Goal: Transaction & Acquisition: Download file/media

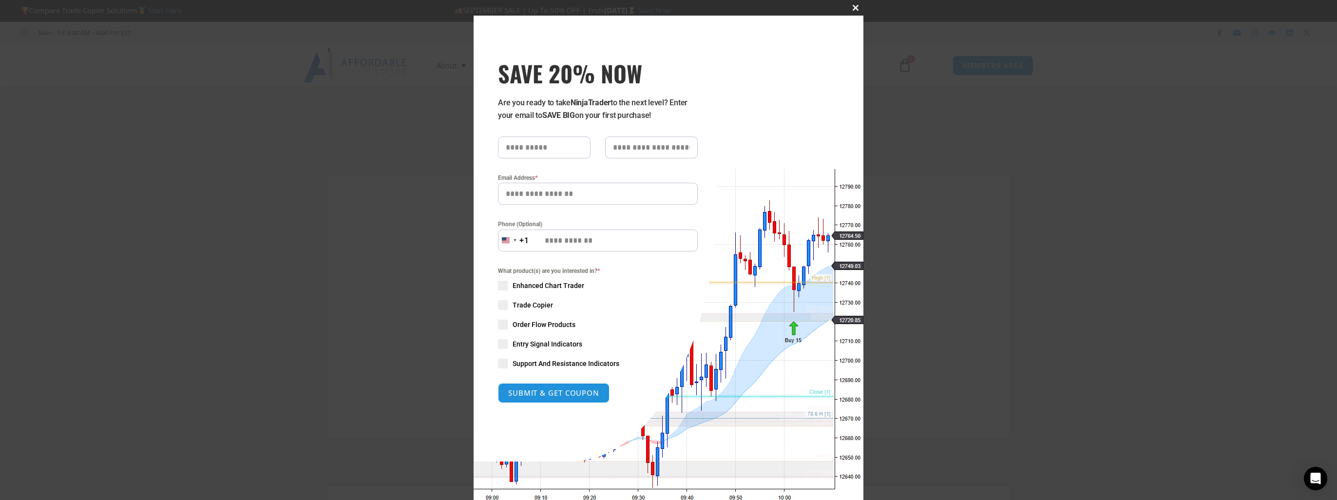
type input "**********"
click at [850, 7] on span "SAVE 20% NOW popup" at bounding box center [856, 8] width 16 height 6
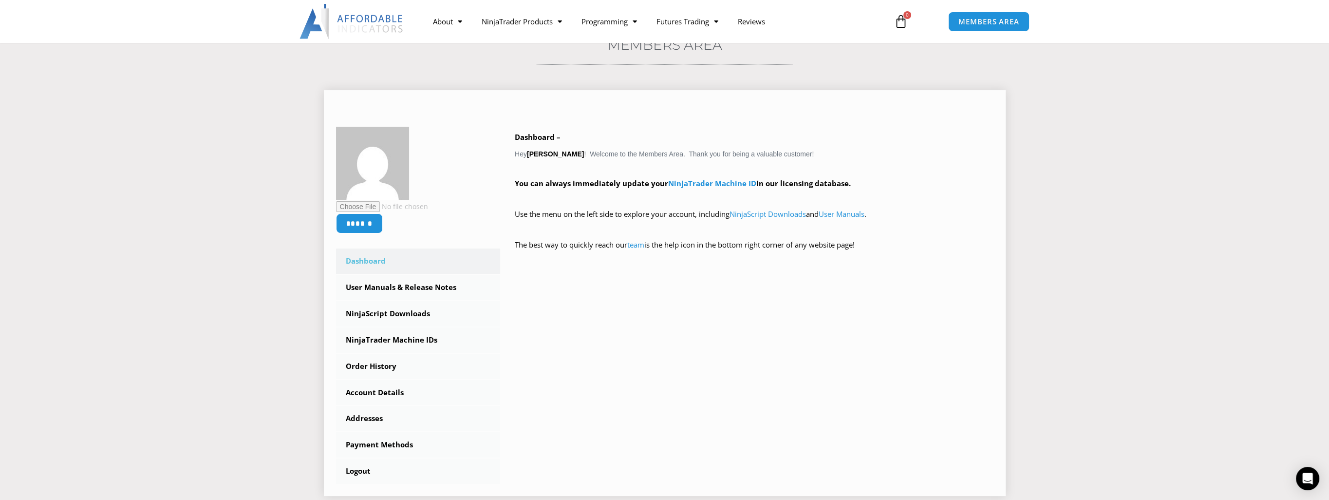
scroll to position [97, 0]
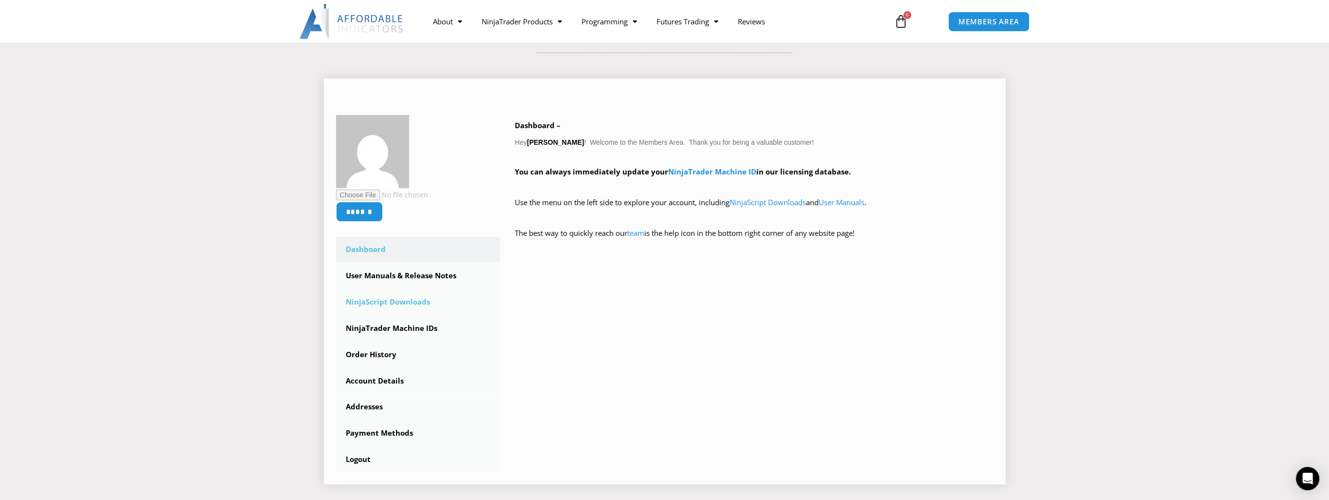
click at [422, 303] on link "NinjaScript Downloads" at bounding box center [418, 301] width 165 height 25
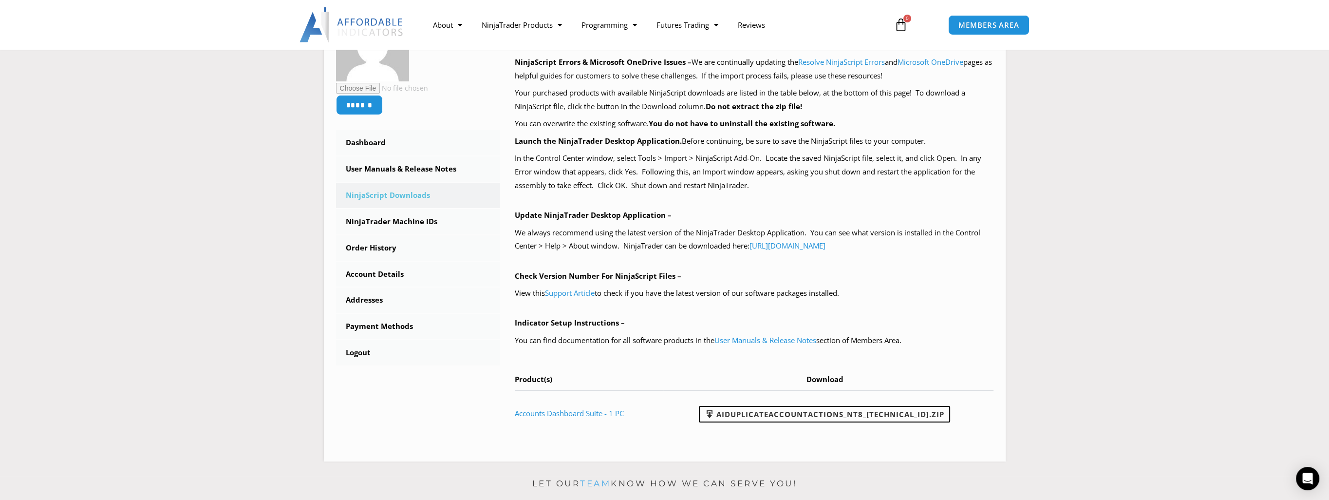
scroll to position [195, 0]
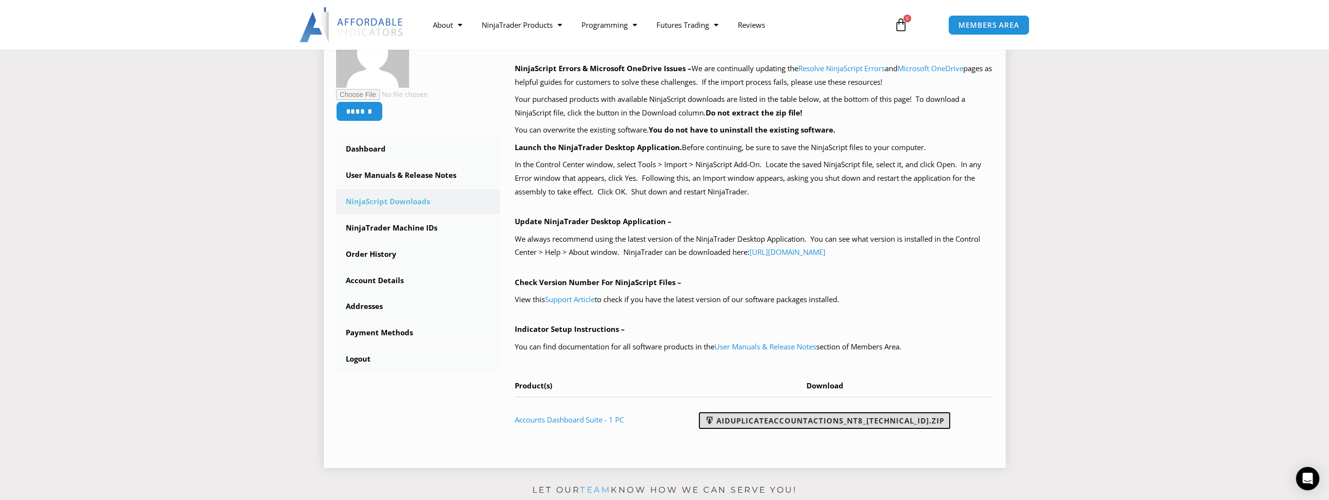
click at [829, 424] on link "AIDuplicateAccountActions_NT8_[TECHNICAL_ID].zip" at bounding box center [824, 420] width 251 height 17
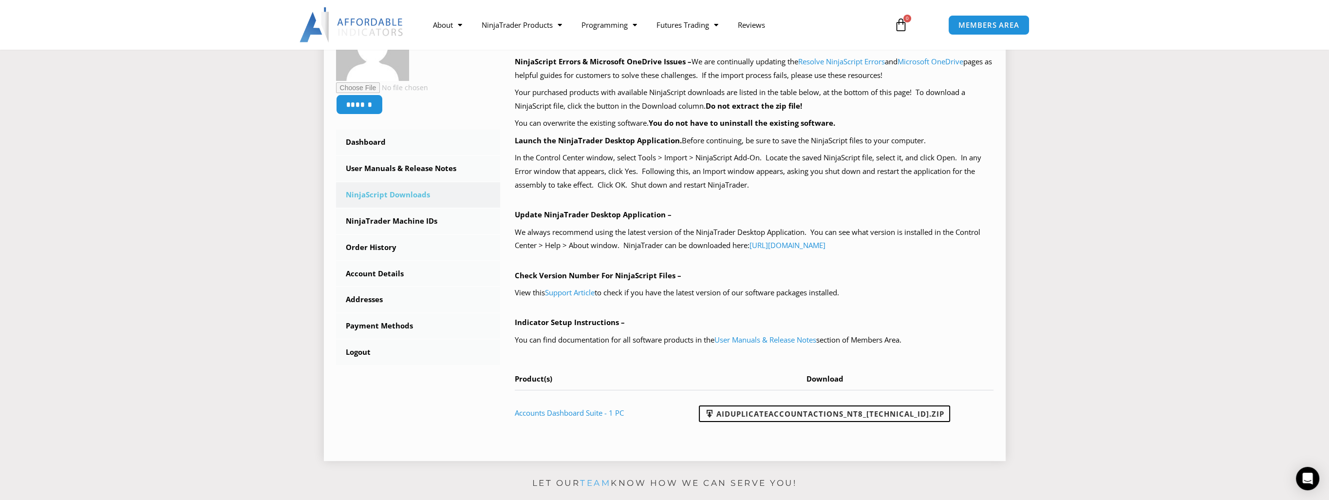
click at [832, 380] on span "Download" at bounding box center [825, 379] width 37 height 10
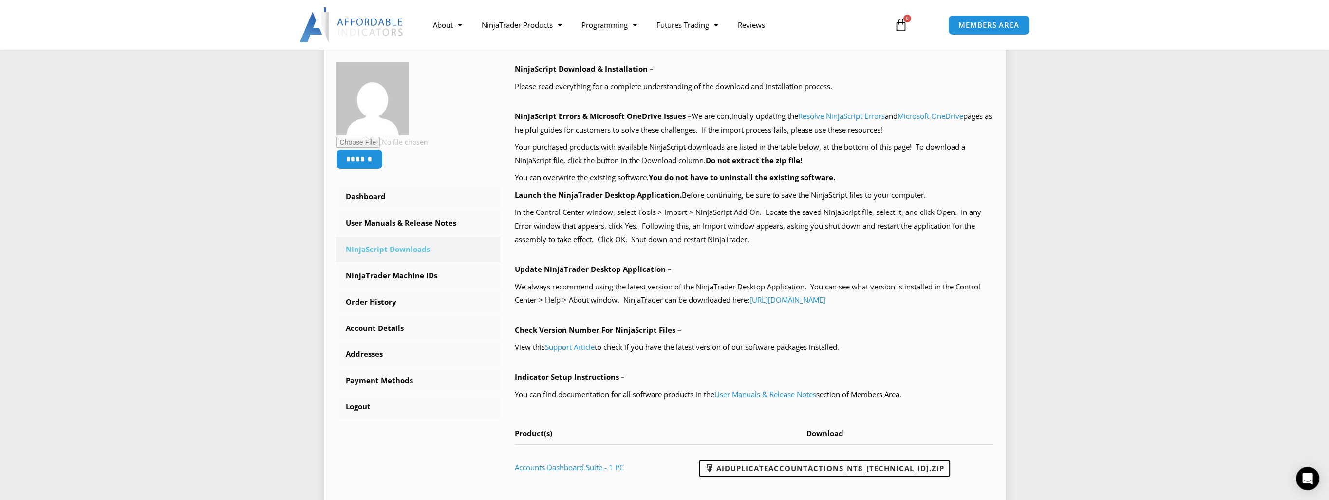
scroll to position [146, 0]
click at [373, 199] on link "Dashboard" at bounding box center [418, 197] width 165 height 25
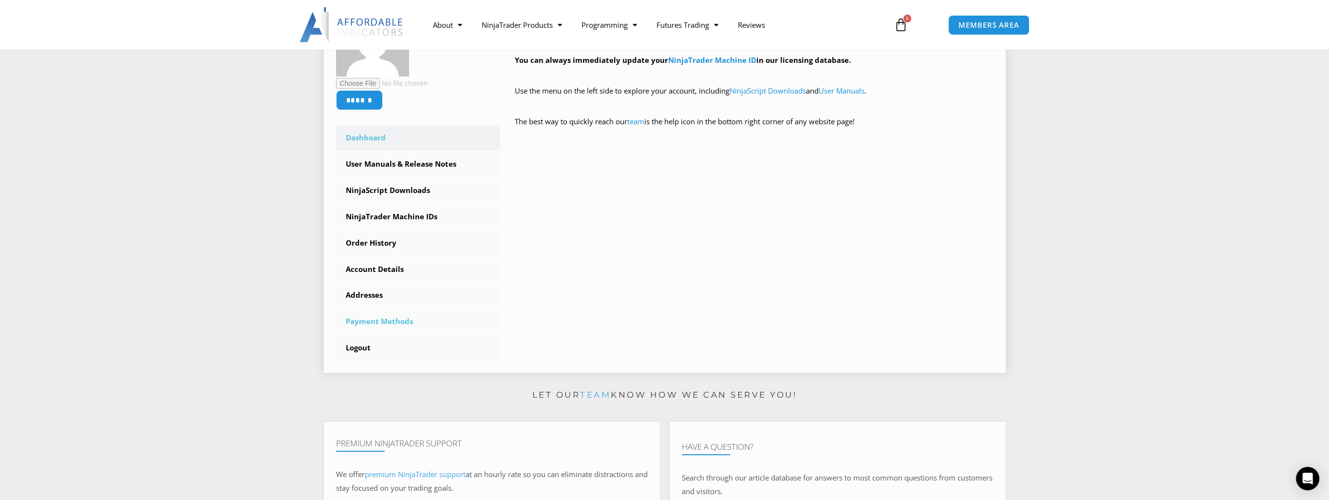
scroll to position [195, 0]
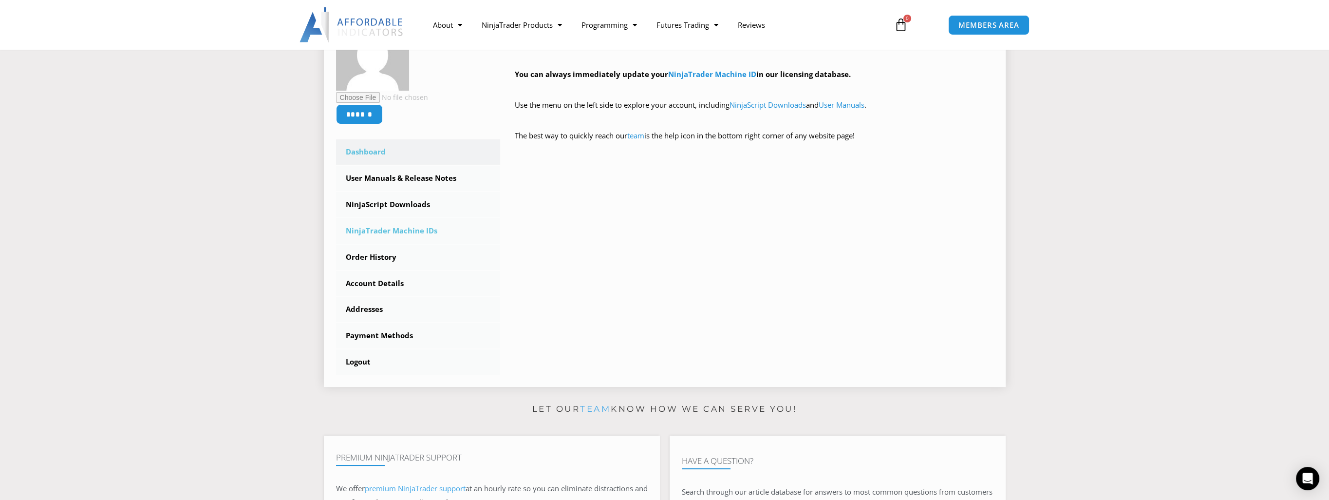
click at [388, 231] on link "NinjaTrader Machine IDs" at bounding box center [418, 230] width 165 height 25
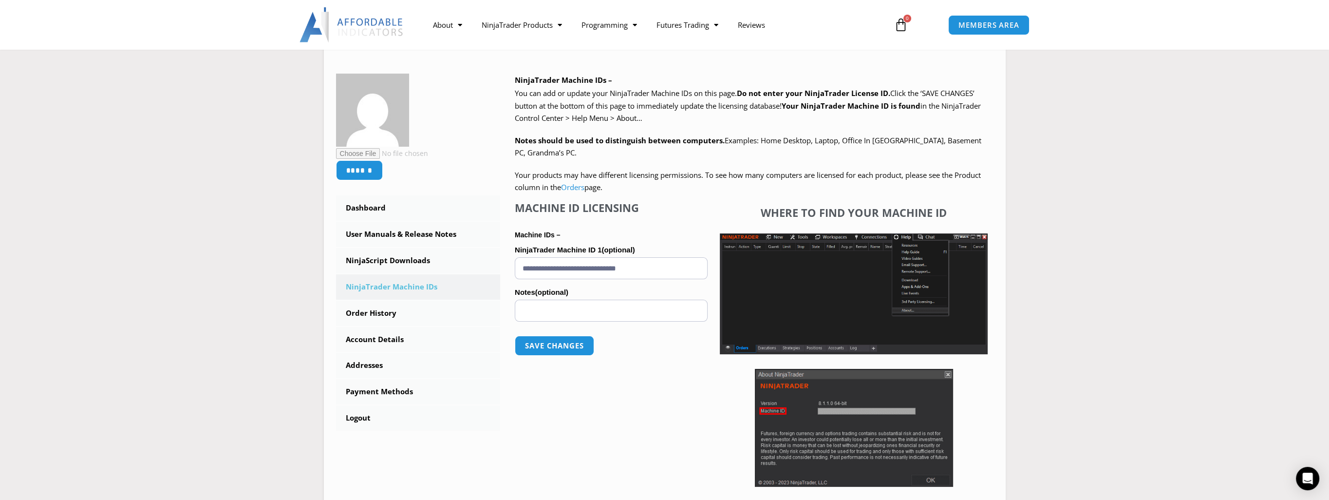
scroll to position [146, 0]
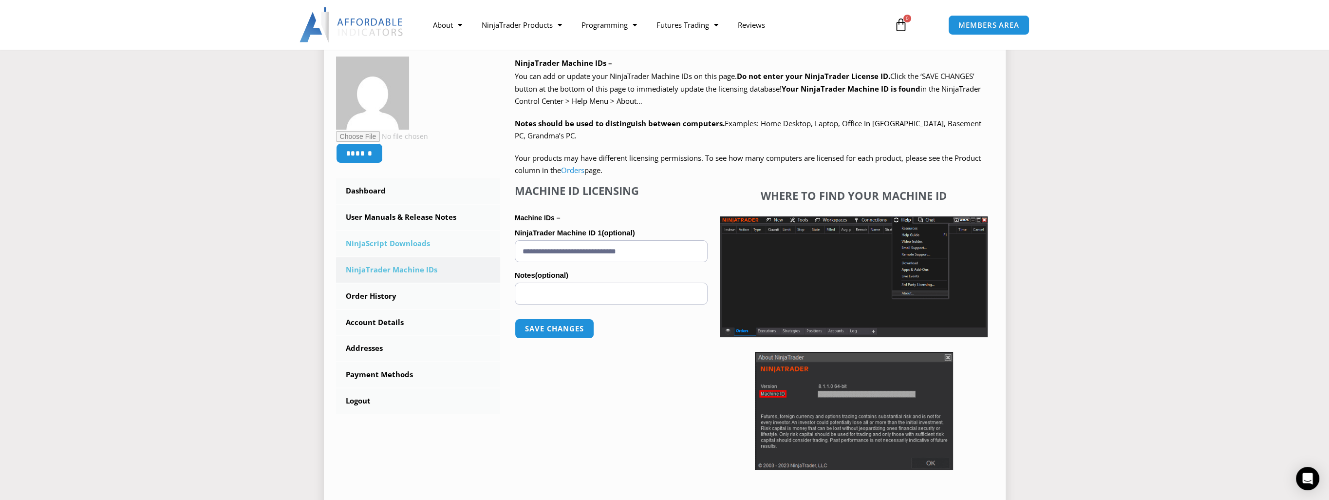
click at [390, 245] on link "NinjaScript Downloads" at bounding box center [418, 243] width 165 height 25
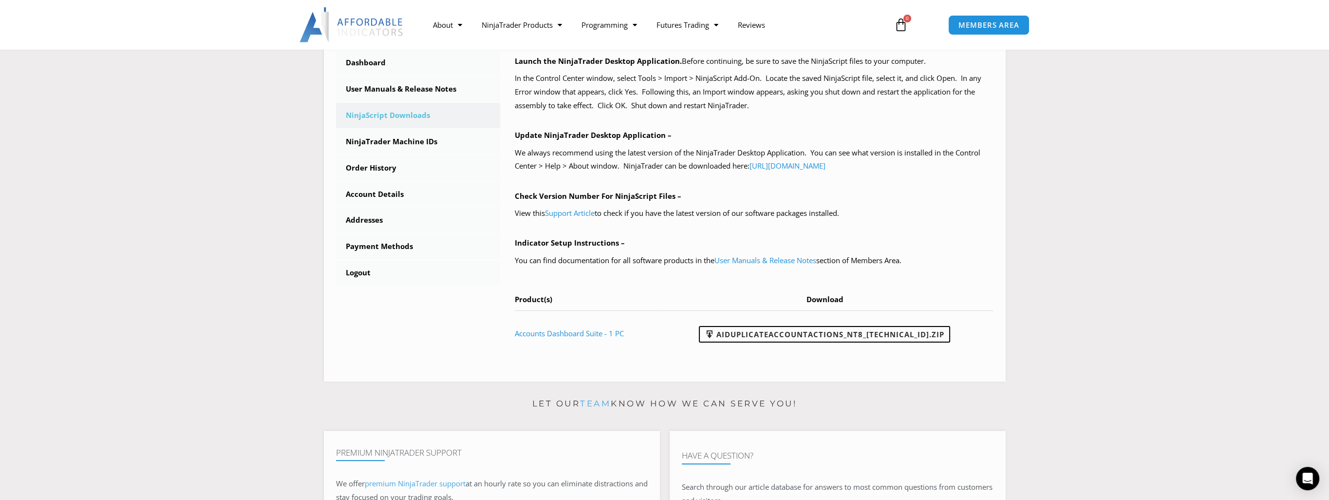
scroll to position [270, 0]
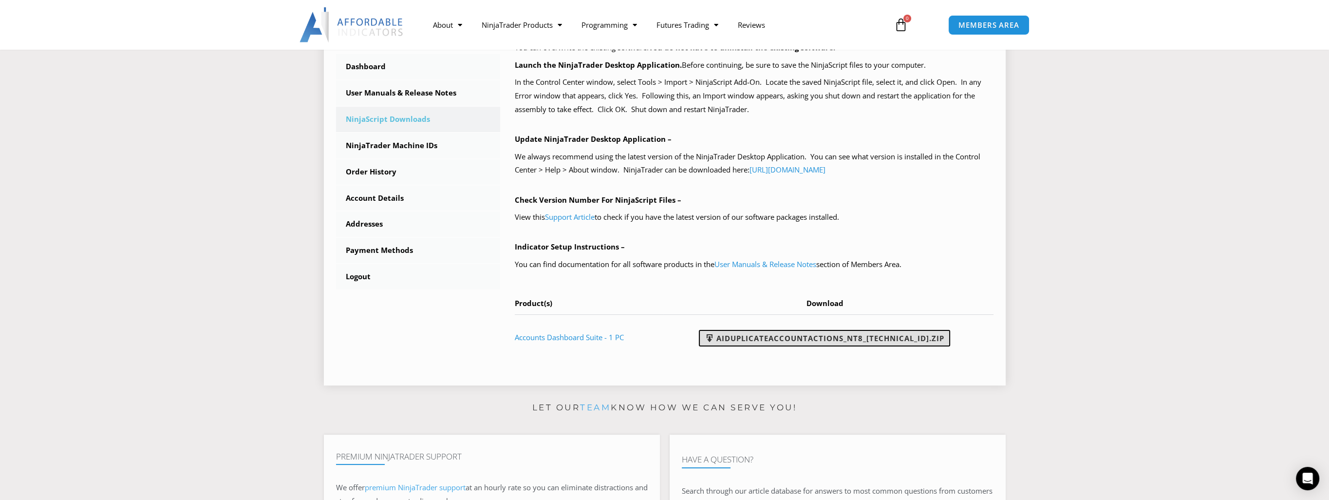
click at [807, 336] on link "AIDuplicateAccountActions_NT8_25.9.10.1.zip" at bounding box center [824, 338] width 251 height 17
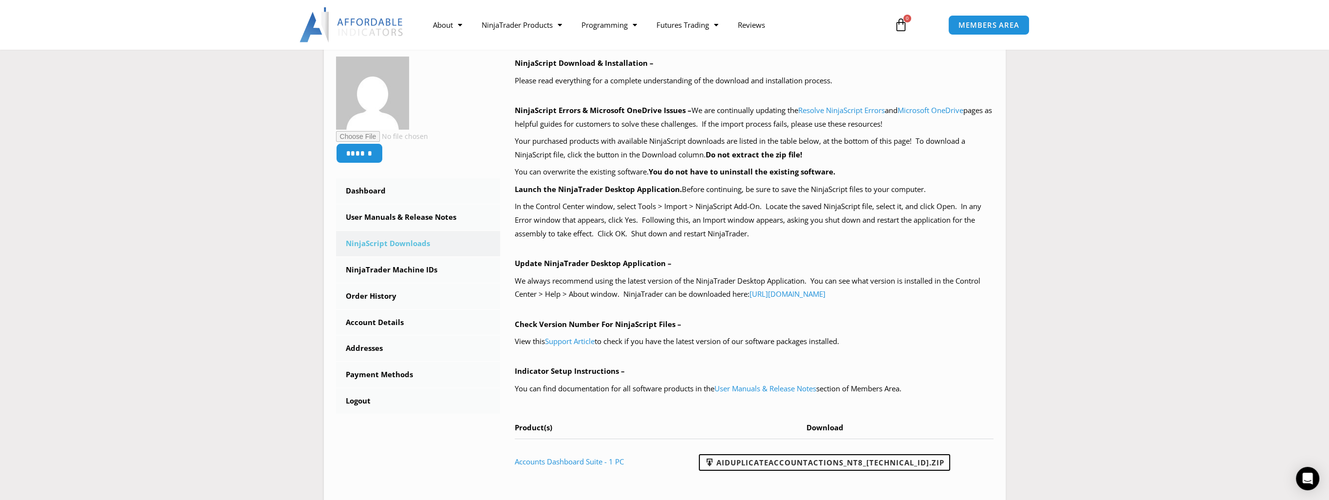
scroll to position [244, 0]
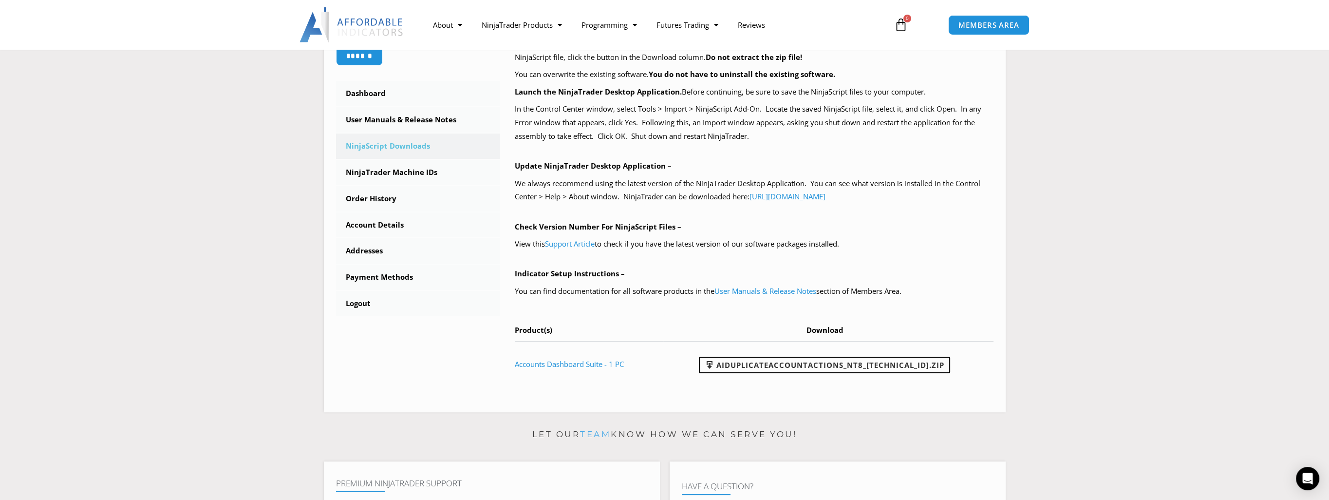
drag, startPoint x: 897, startPoint y: 363, endPoint x: 1152, endPoint y: 353, distance: 254.5
click at [1152, 353] on section "****** Dashboard Subscriptions User Manuals & Release Notes NinjaScript Downloa…" at bounding box center [664, 169] width 1281 height 502
click at [367, 307] on link "Logout" at bounding box center [418, 303] width 165 height 25
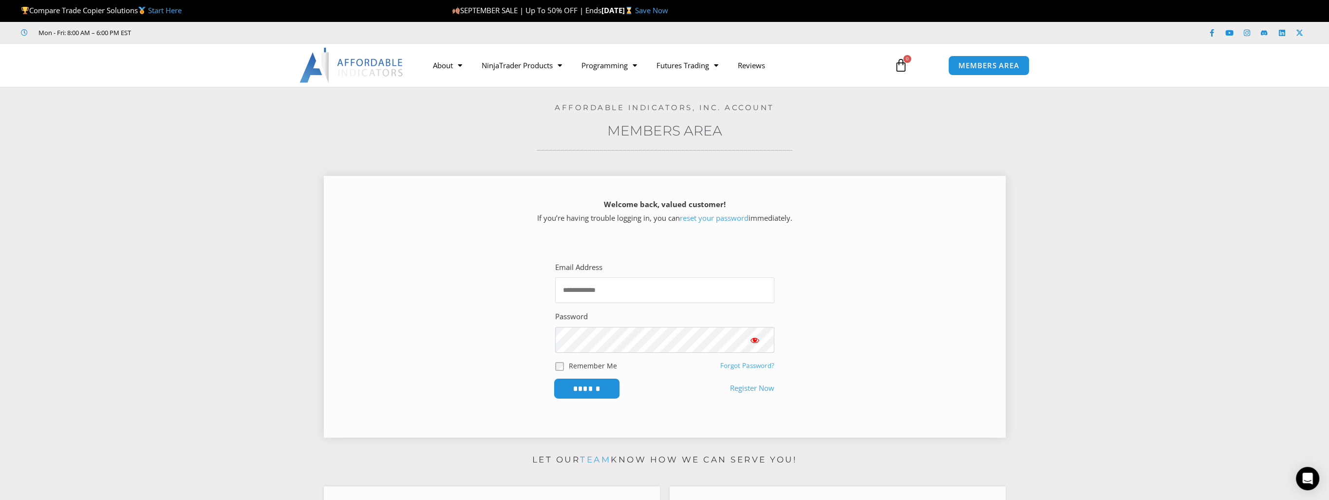
type input "**********"
click at [578, 391] on input "******" at bounding box center [586, 388] width 67 height 21
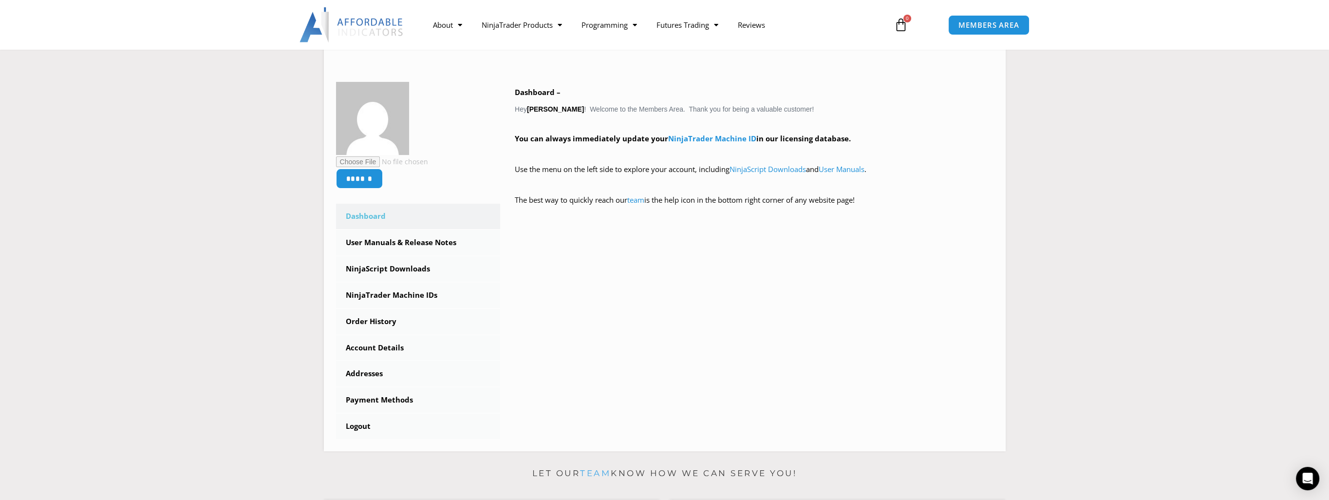
scroll to position [146, 0]
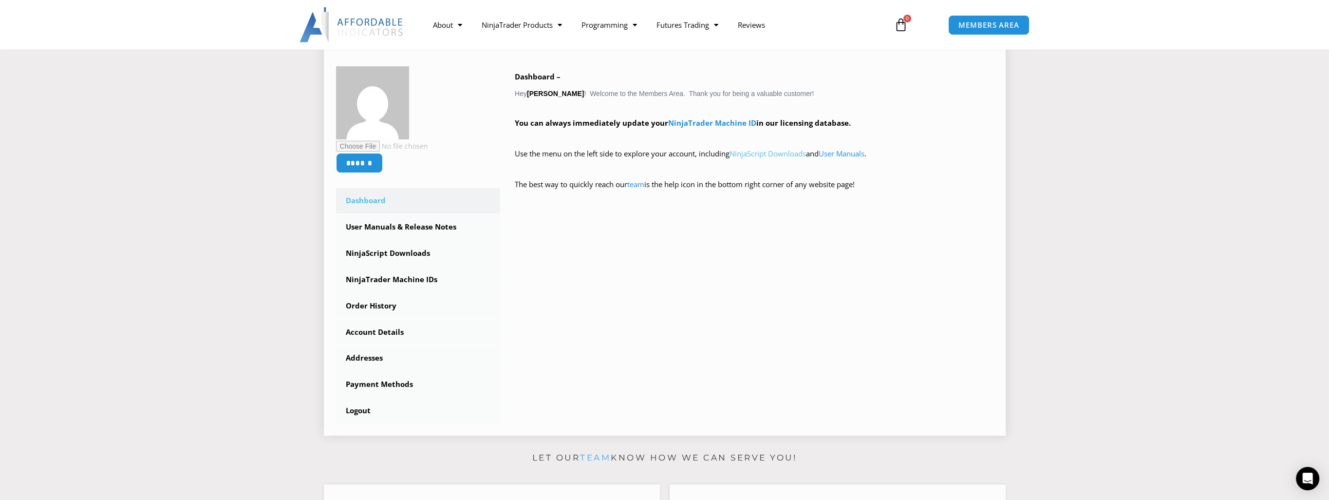
click at [780, 155] on link "NinjaScript Downloads" at bounding box center [768, 154] width 76 height 10
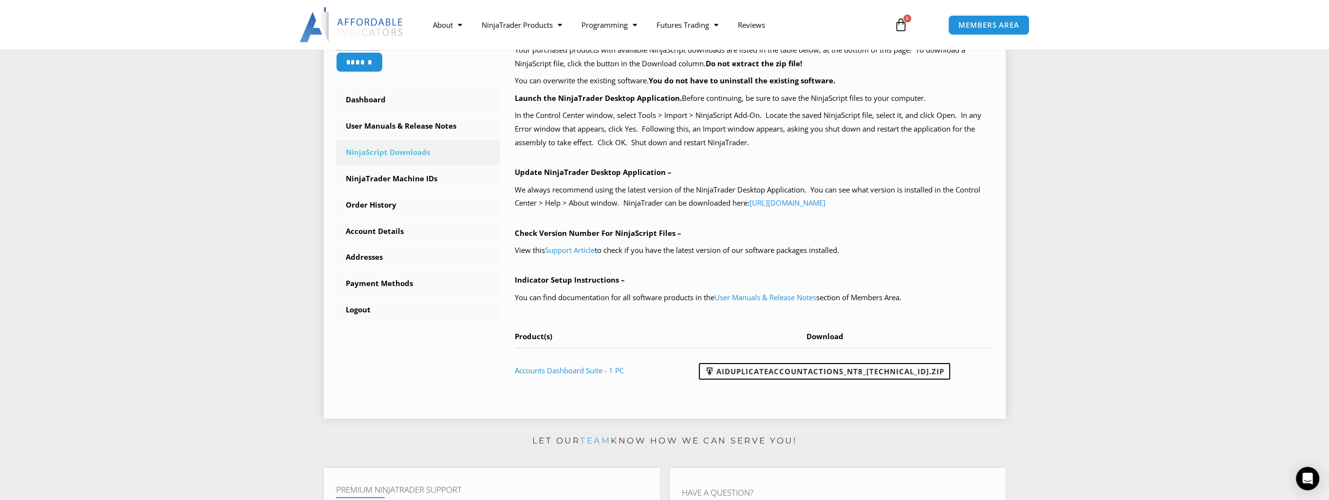
scroll to position [292, 0]
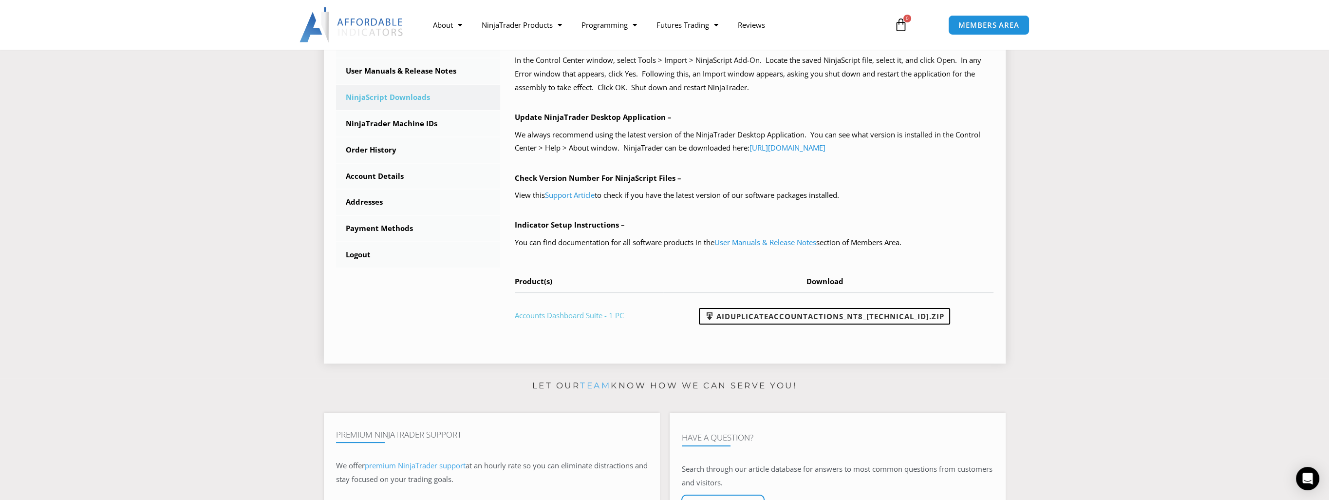
click at [571, 317] on link "Accounts Dashboard Suite - 1 PC" at bounding box center [569, 315] width 109 height 10
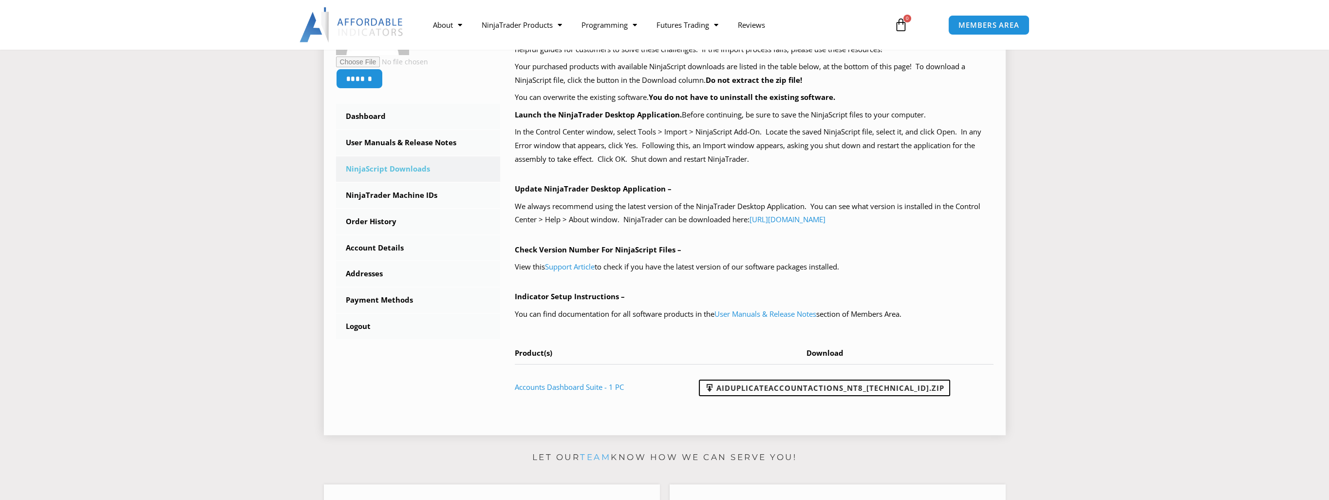
scroll to position [292, 0]
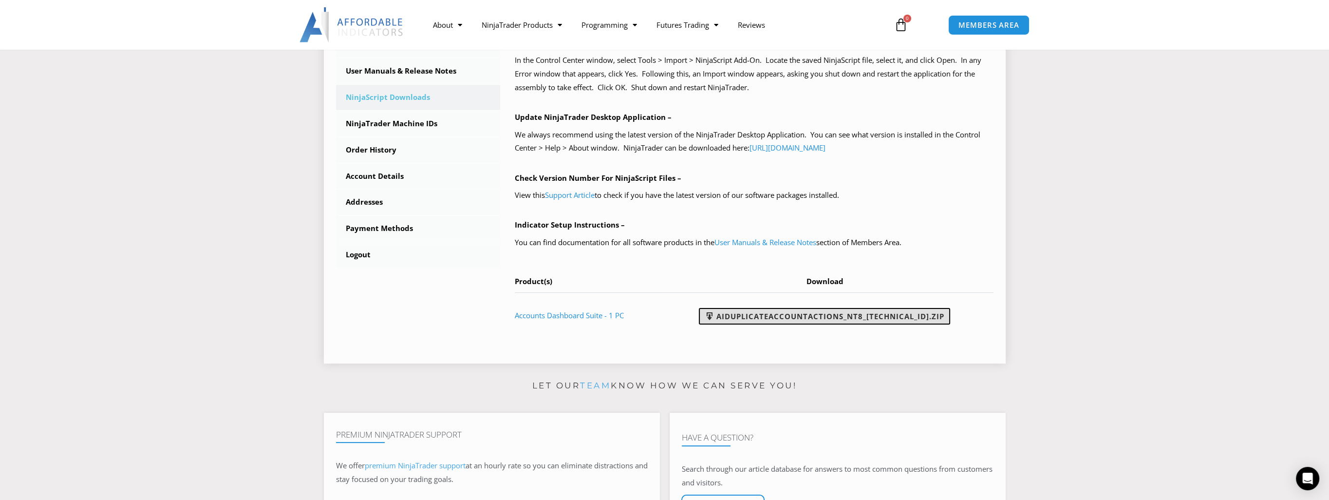
click at [817, 315] on link "AIDuplicateAccountActions_NT8_[TECHNICAL_ID].zip" at bounding box center [824, 316] width 251 height 17
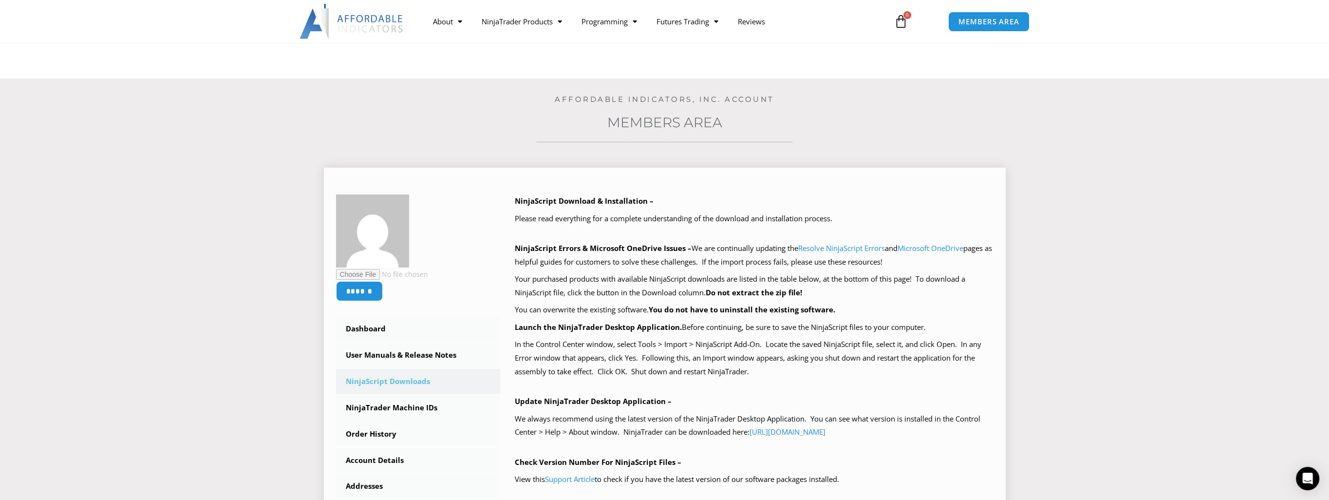
scroll to position [0, 0]
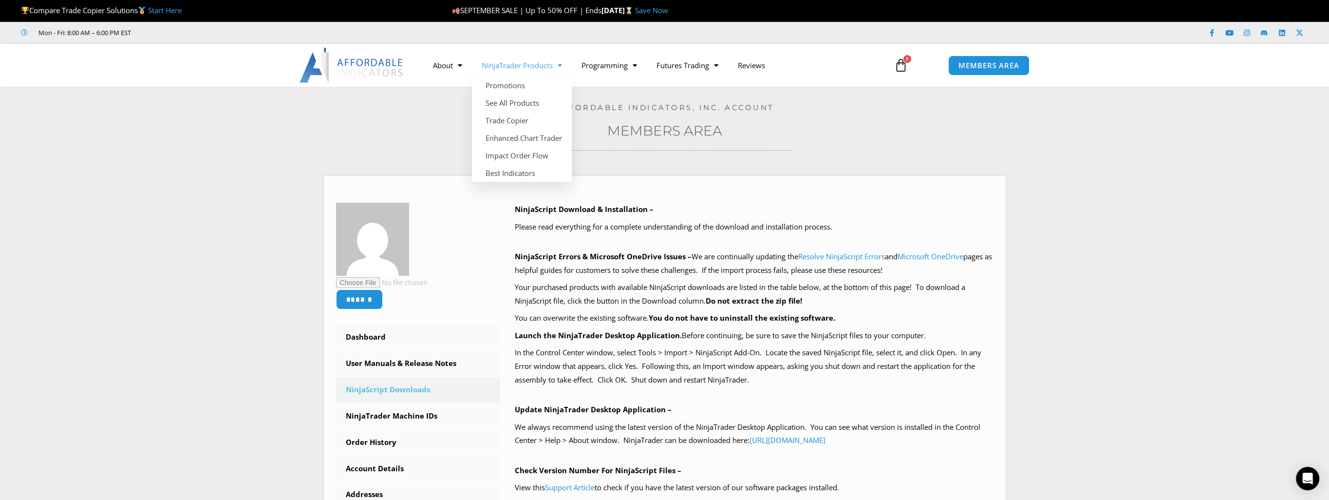
click at [215, 192] on section "****** Dashboard Subscriptions User Manuals & Release Notes NinjaScript Downloa…" at bounding box center [664, 412] width 1281 height 502
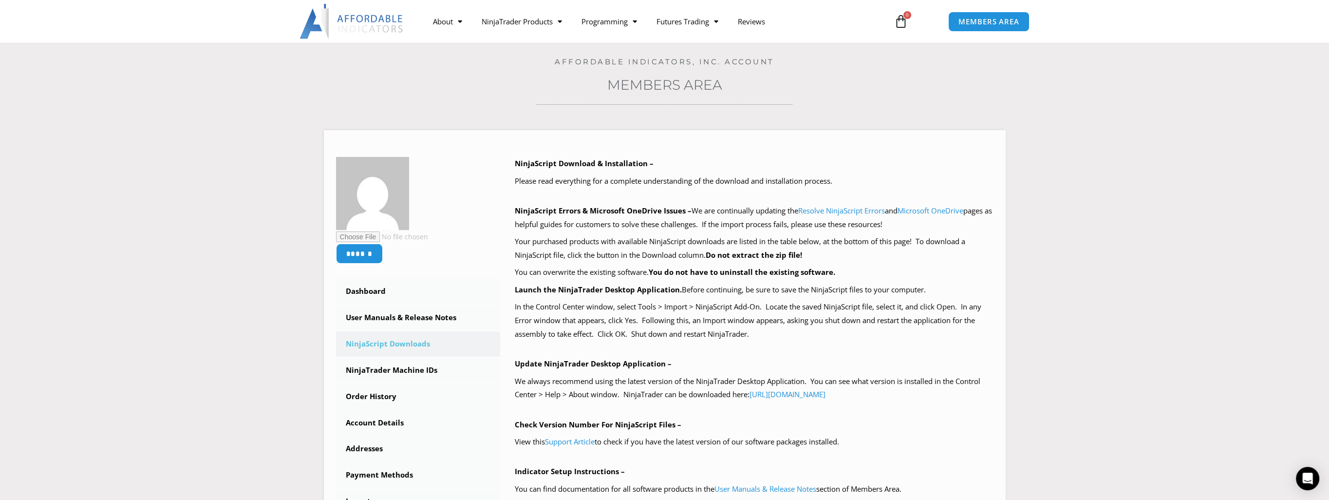
scroll to position [97, 0]
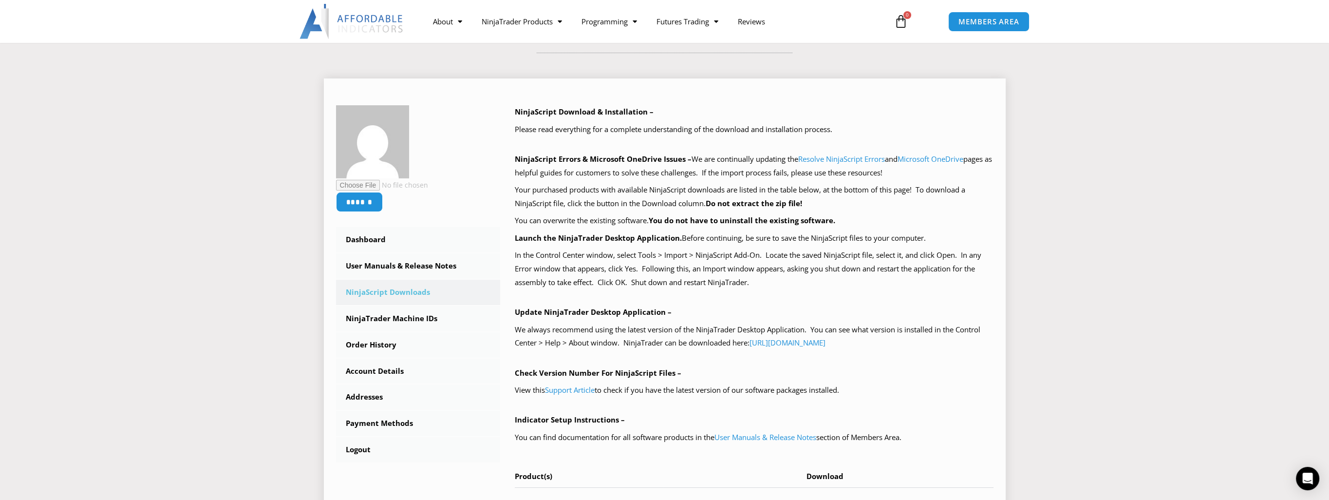
click at [424, 296] on link "NinjaScript Downloads" at bounding box center [418, 292] width 165 height 25
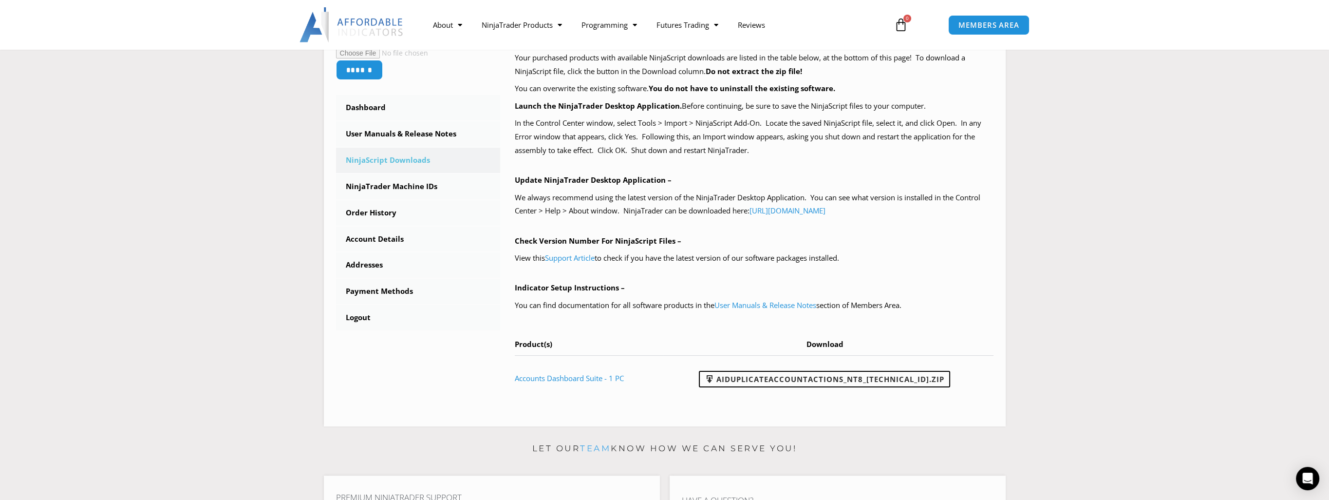
scroll to position [244, 0]
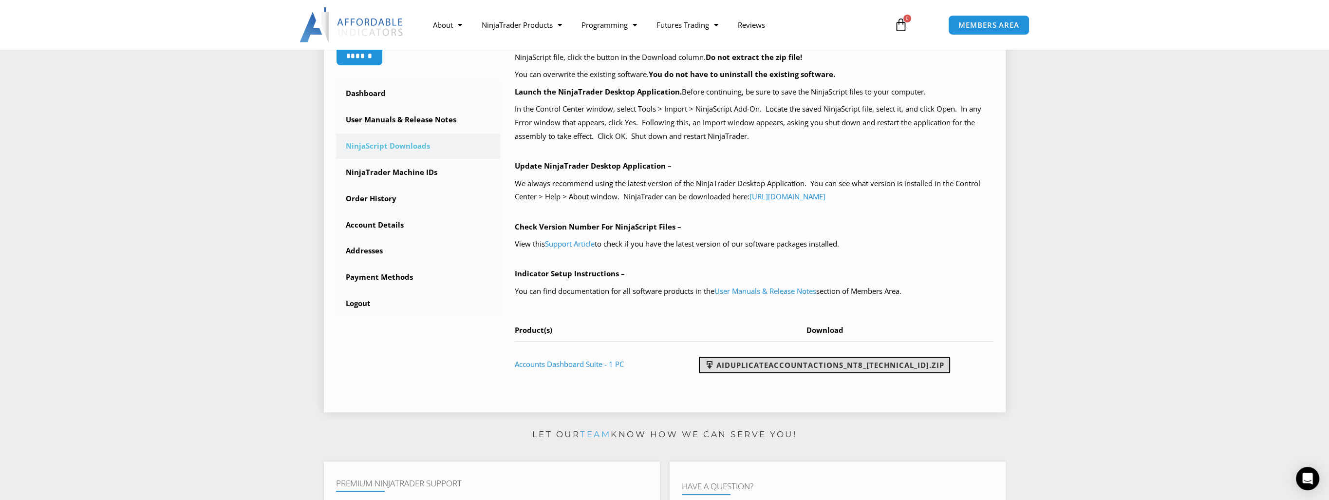
click at [786, 367] on link "AIDuplicateAccountActions_NT8_[TECHNICAL_ID].zip" at bounding box center [824, 365] width 251 height 17
click at [387, 273] on link "Payment Methods" at bounding box center [418, 277] width 165 height 25
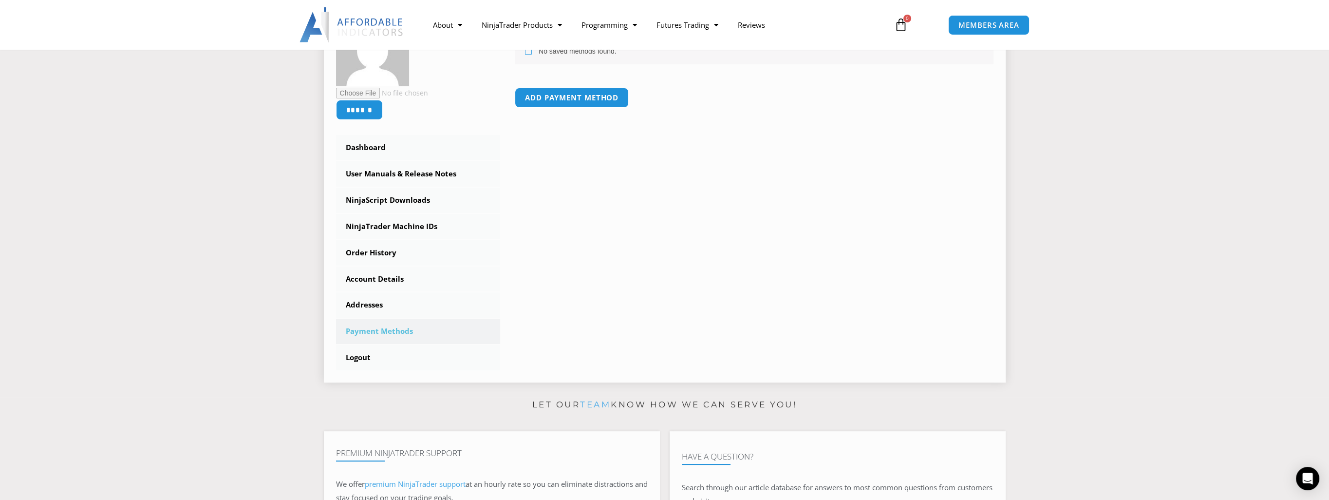
scroll to position [195, 0]
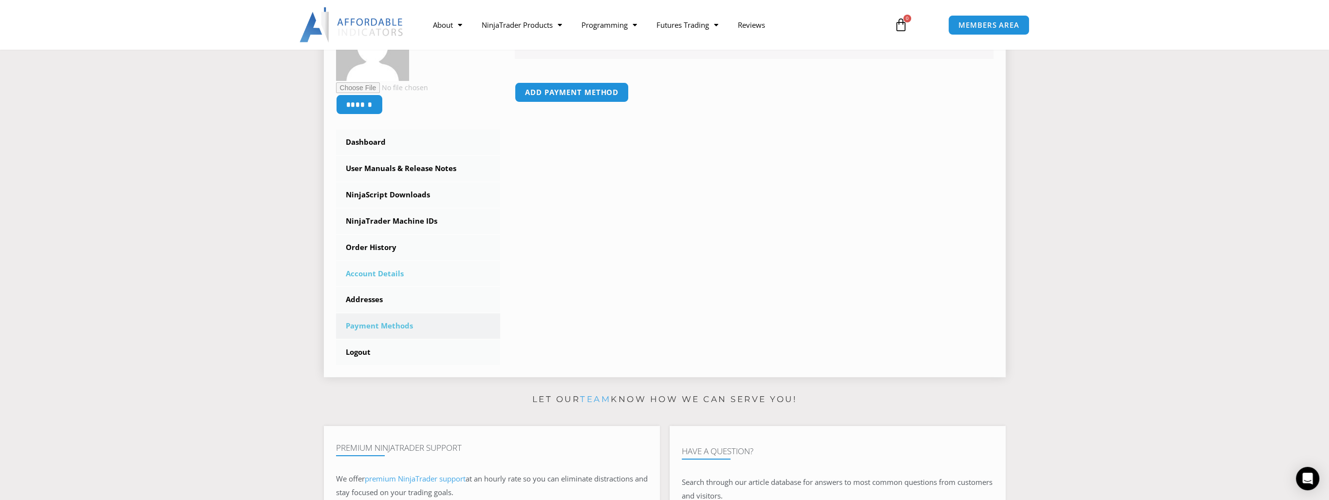
click at [385, 278] on link "Account Details" at bounding box center [418, 273] width 165 height 25
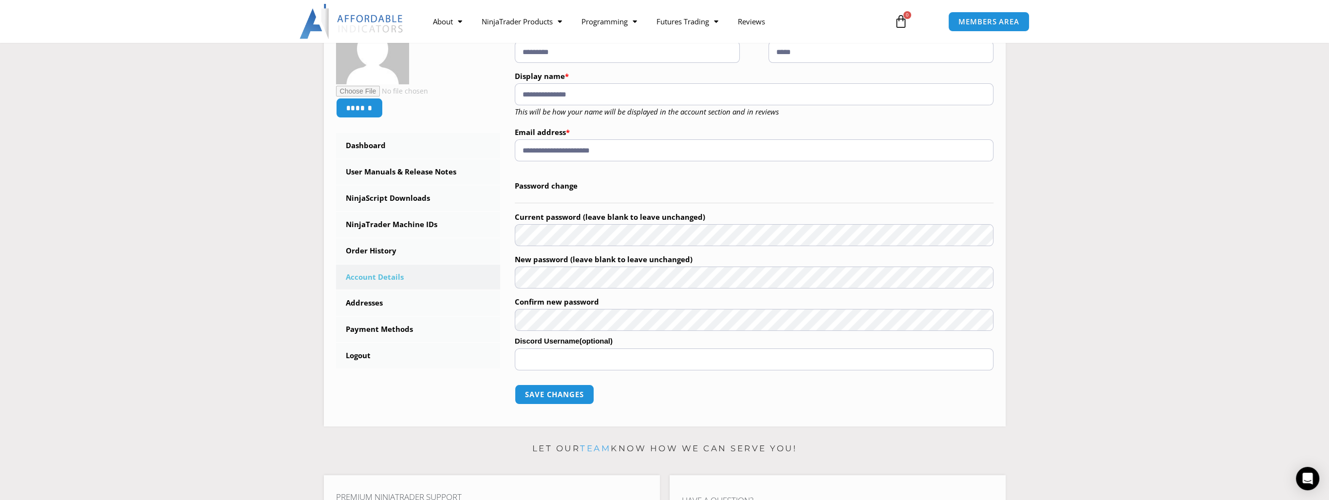
scroll to position [49, 0]
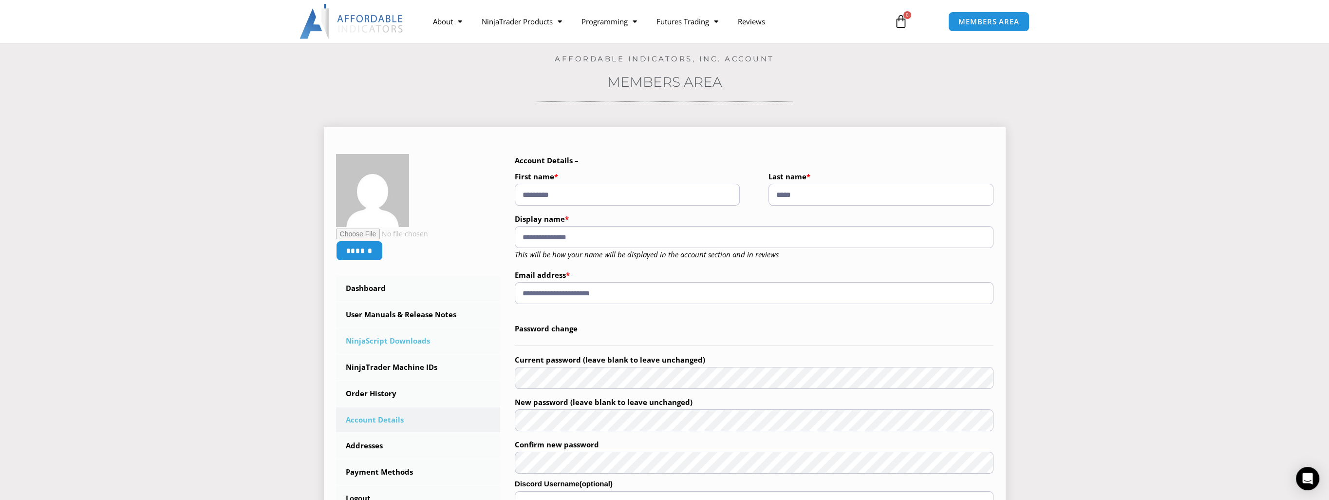
click at [389, 346] on link "NinjaScript Downloads" at bounding box center [418, 340] width 165 height 25
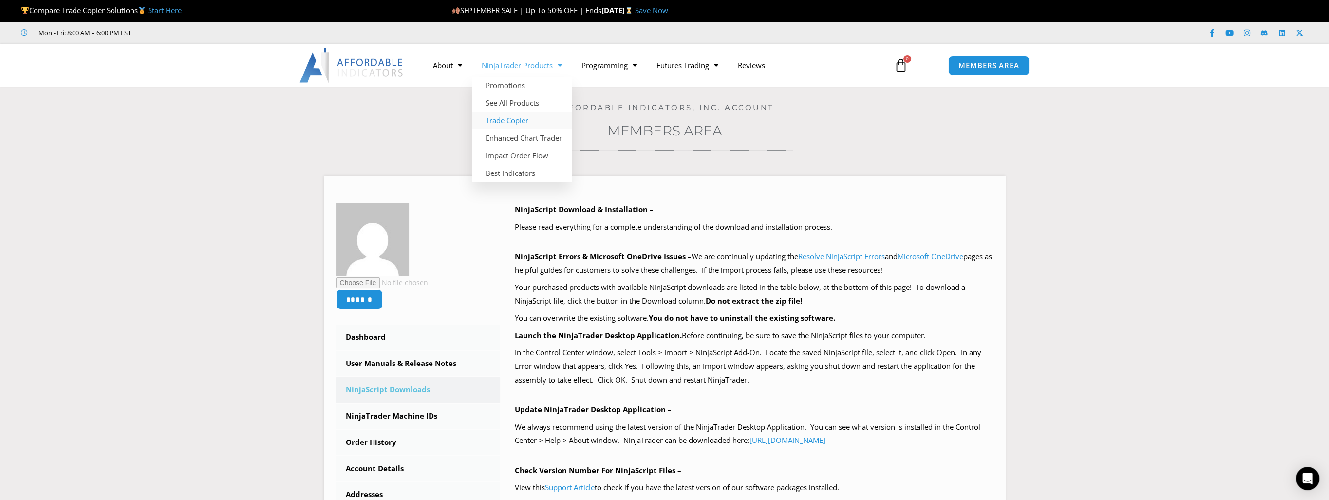
click at [532, 124] on link "Trade Copier" at bounding box center [522, 121] width 100 height 18
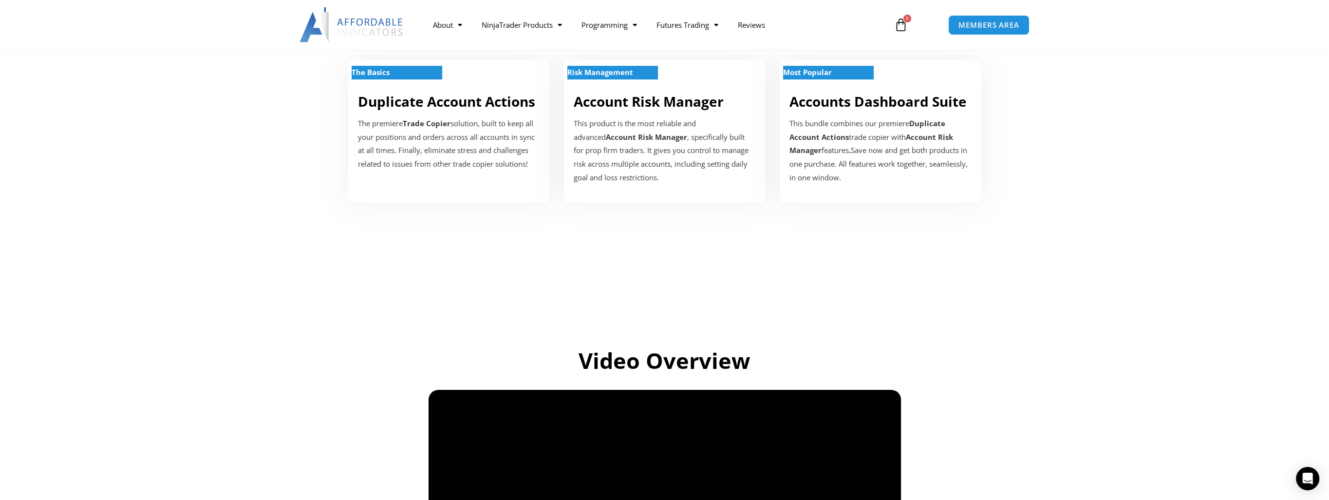
scroll to position [146, 0]
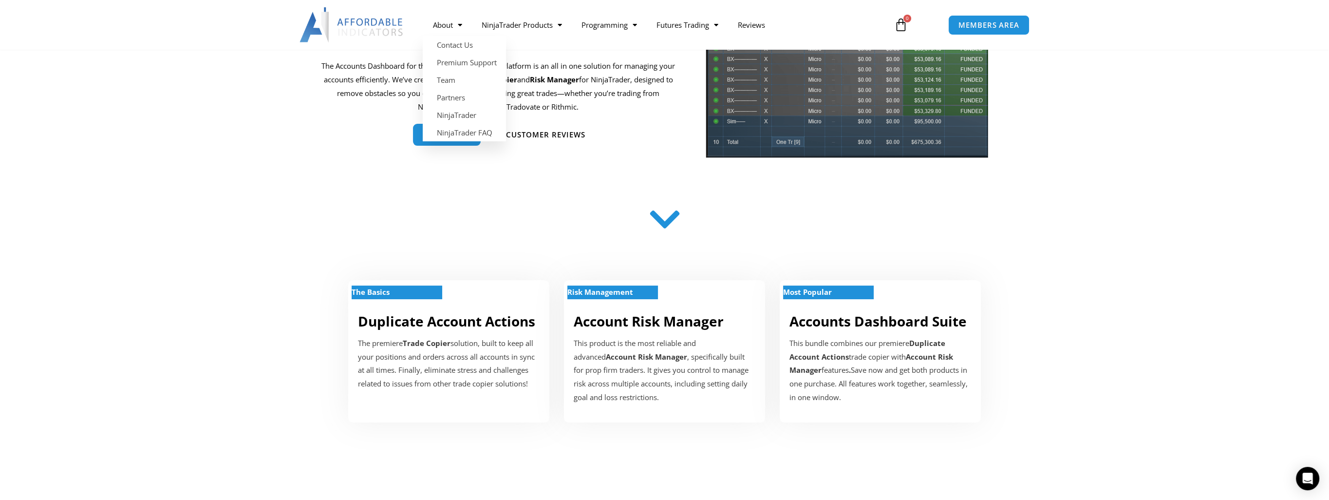
click at [372, 17] on img at bounding box center [352, 24] width 105 height 35
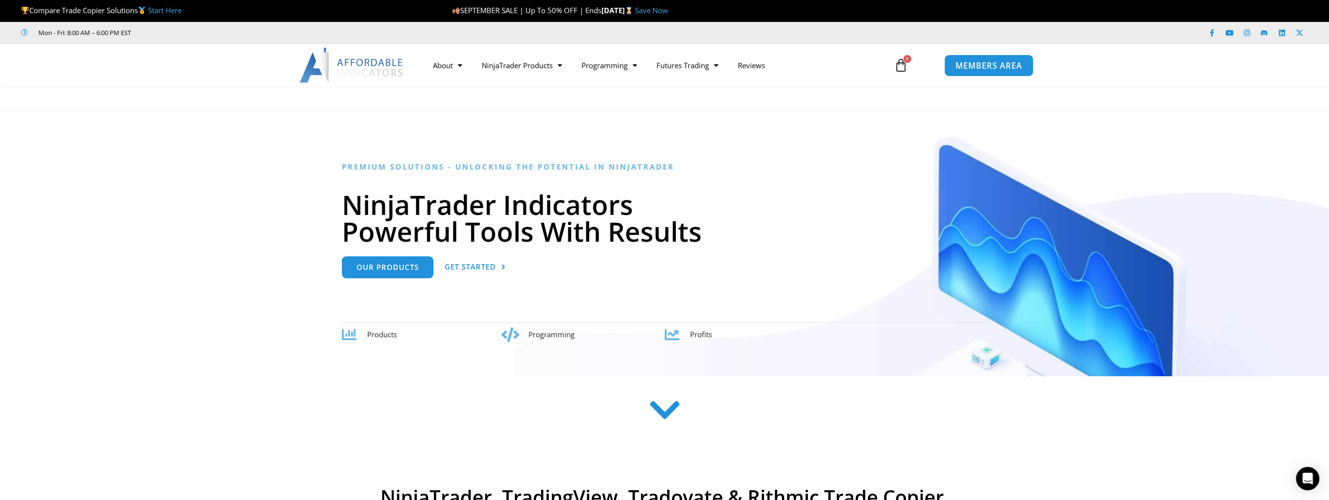
click at [991, 69] on span "MEMBERS AREA" at bounding box center [989, 65] width 67 height 8
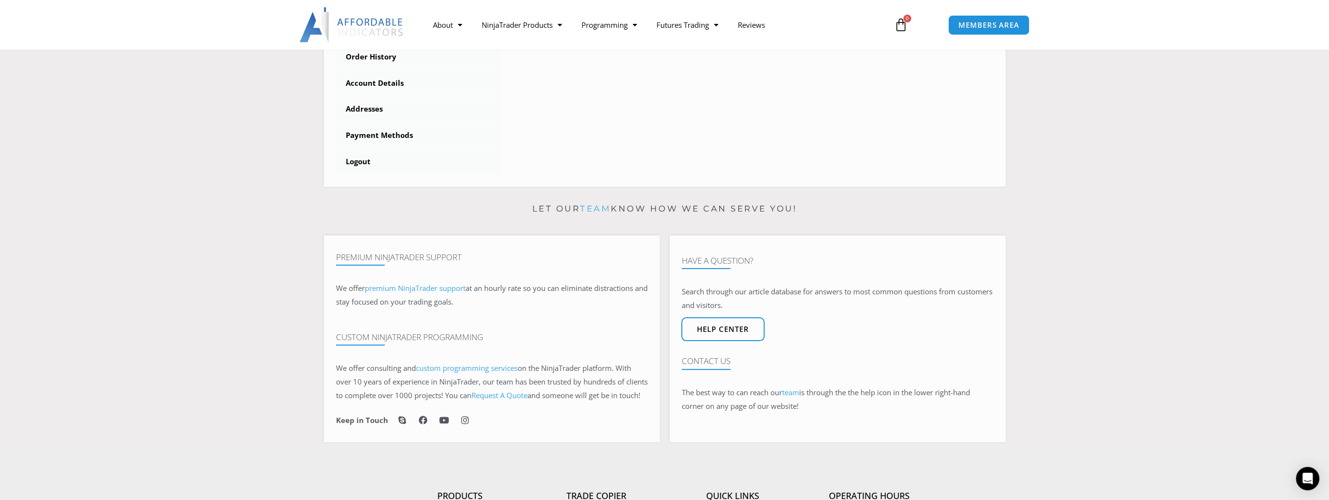
scroll to position [196, 0]
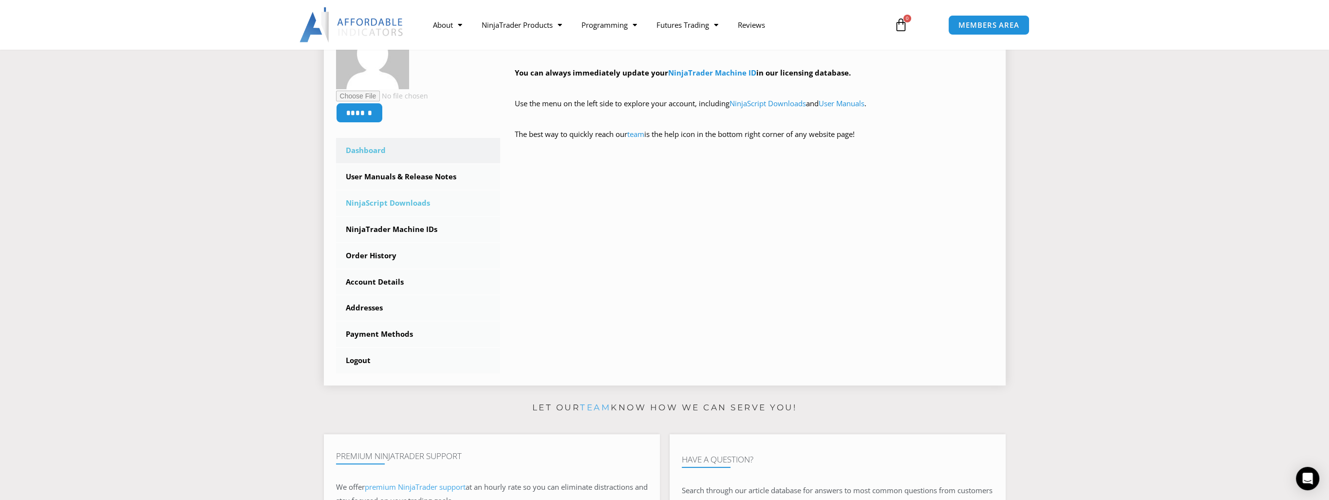
click at [405, 208] on link "NinjaScript Downloads" at bounding box center [418, 202] width 165 height 25
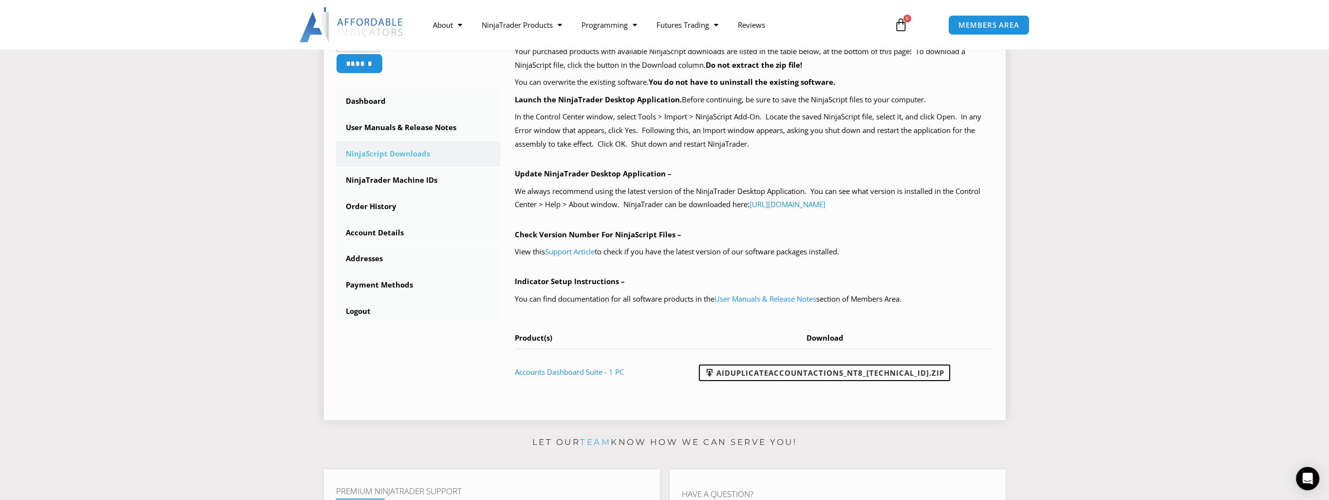
scroll to position [292, 0]
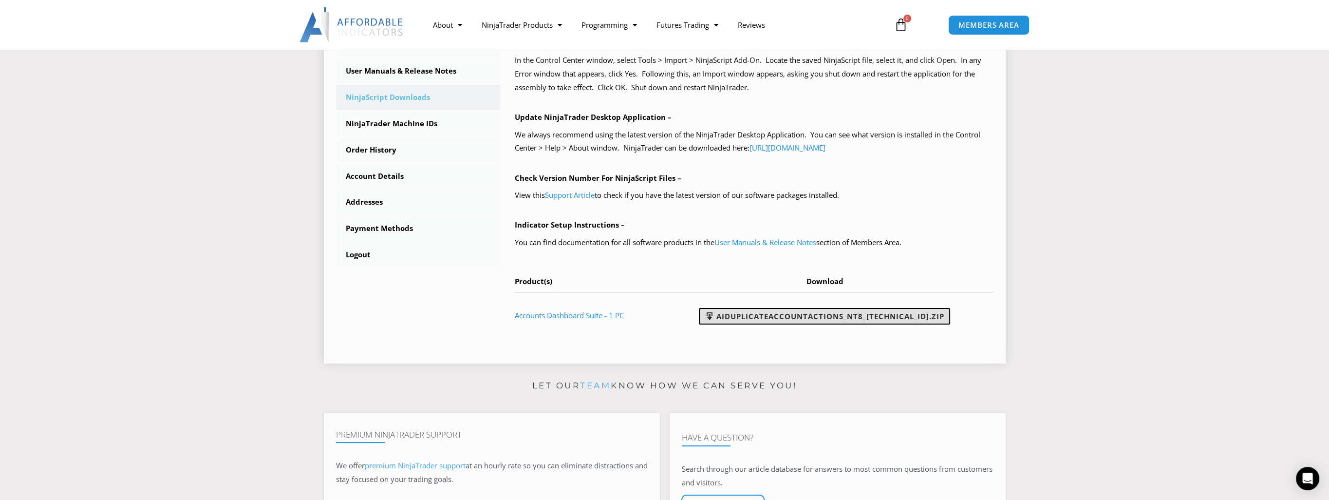
click at [891, 323] on link "AIDuplicateAccountActions_NT8_[TECHNICAL_ID].zip" at bounding box center [824, 316] width 251 height 17
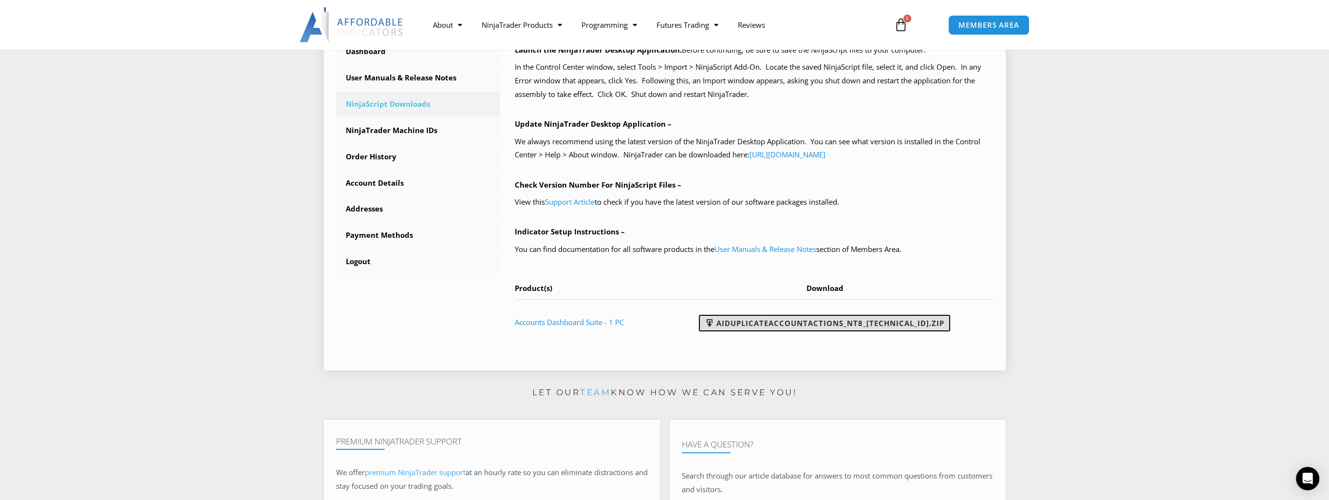
click at [796, 322] on link "AIDuplicateAccountActions_NT8_[TECHNICAL_ID].zip" at bounding box center [824, 323] width 251 height 17
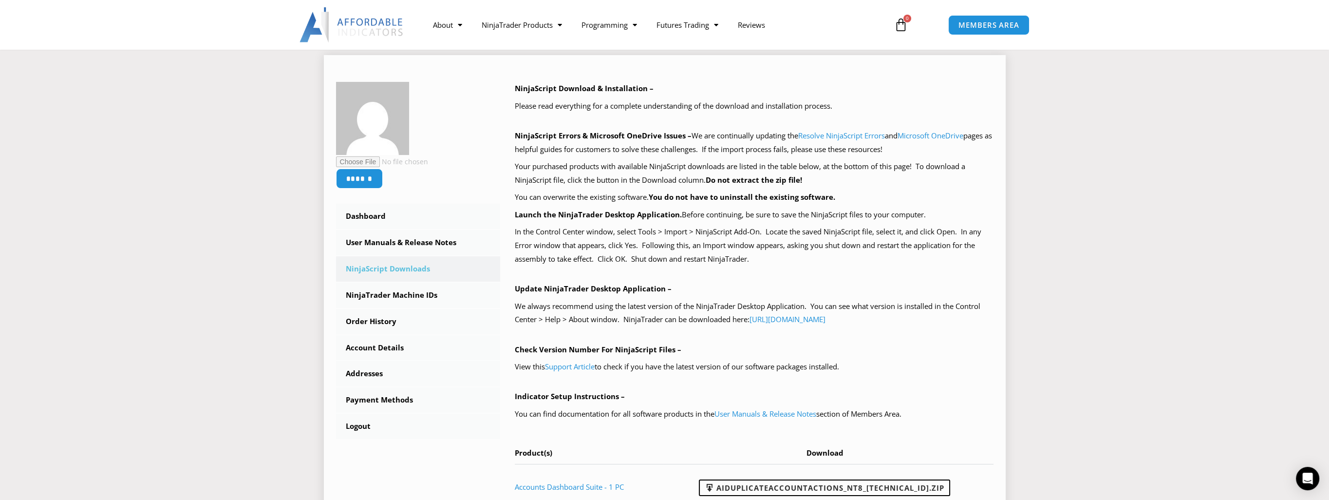
scroll to position [0, 0]
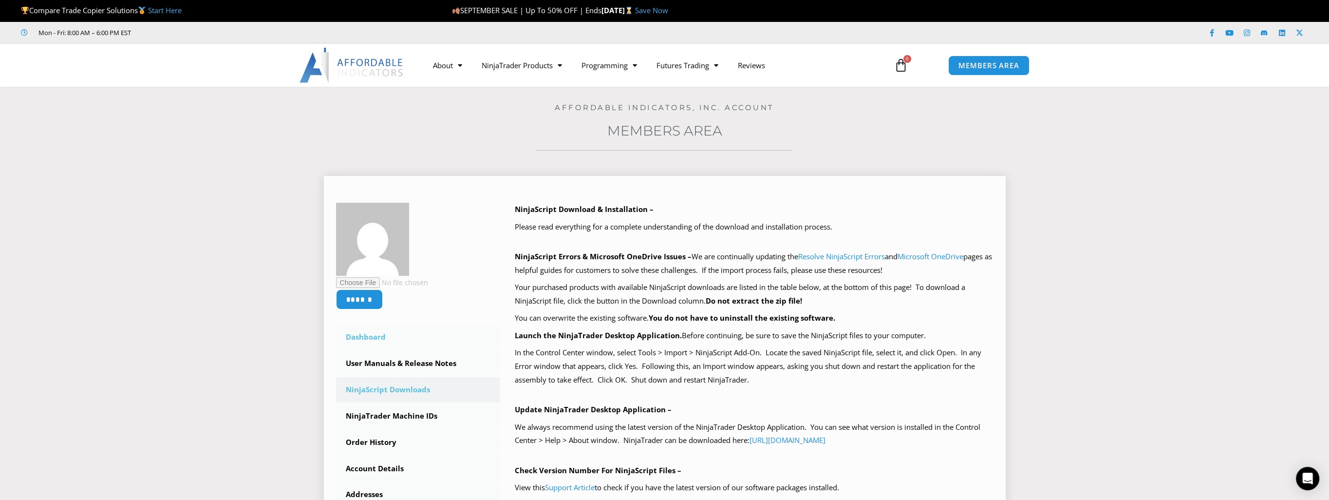
click at [379, 334] on link "Dashboard" at bounding box center [418, 336] width 165 height 25
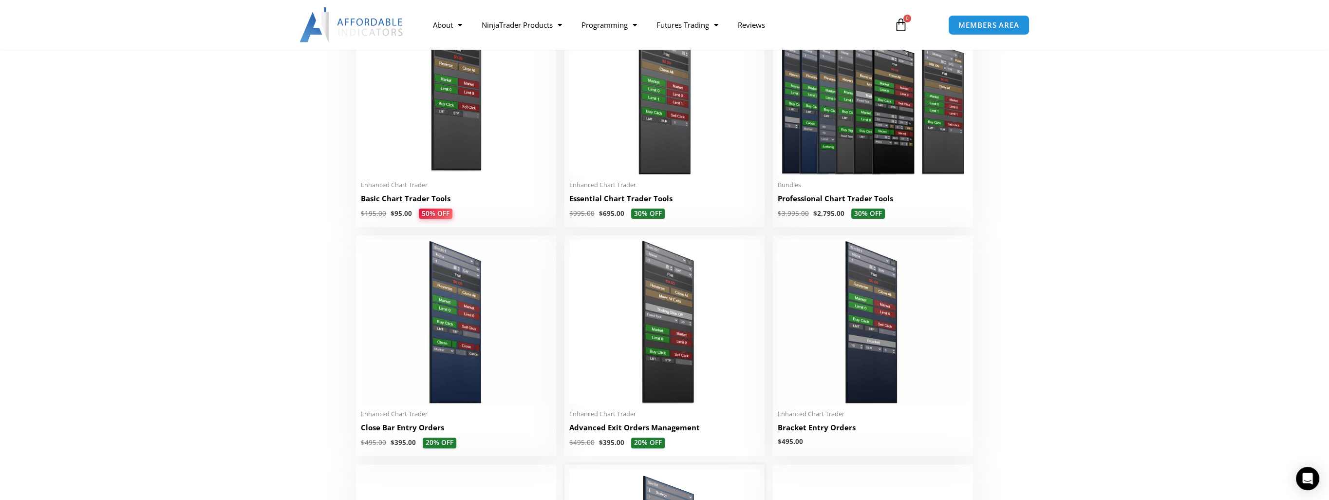
scroll to position [146, 0]
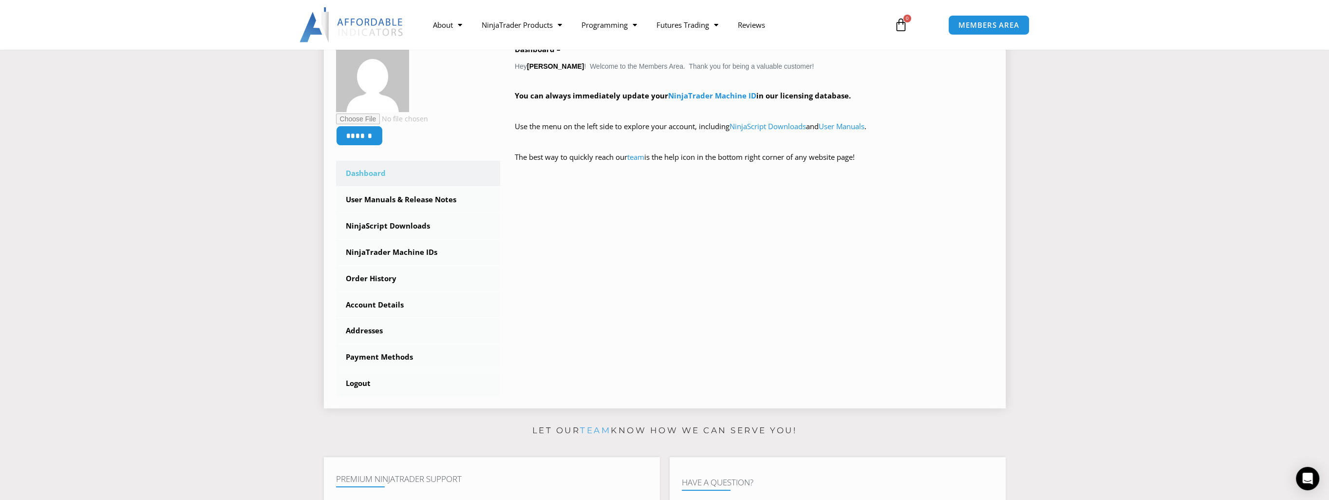
scroll to position [244, 0]
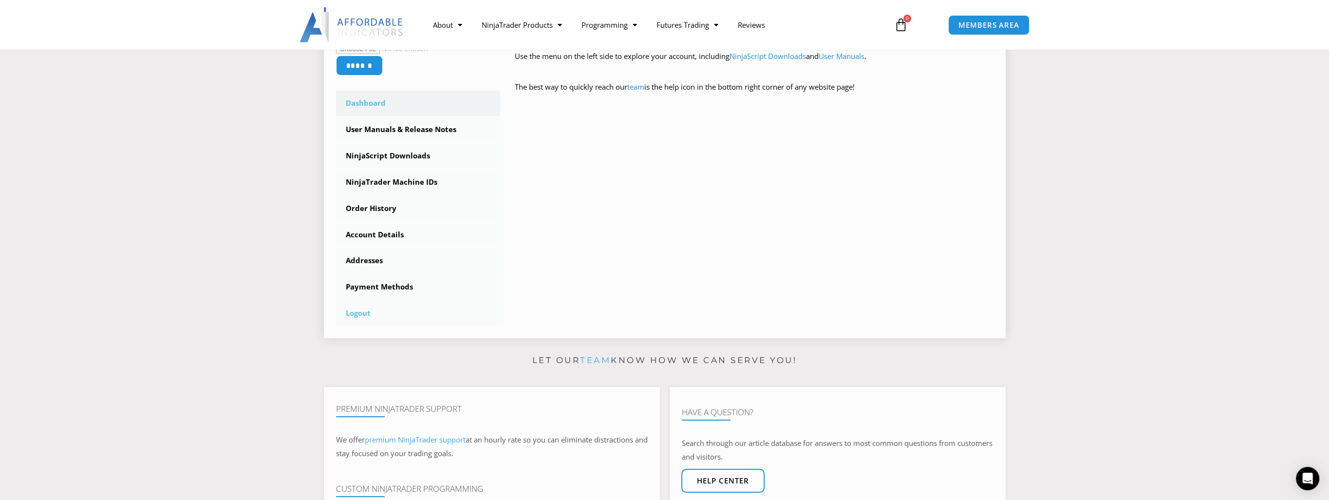
click at [351, 312] on link "Logout" at bounding box center [418, 313] width 165 height 25
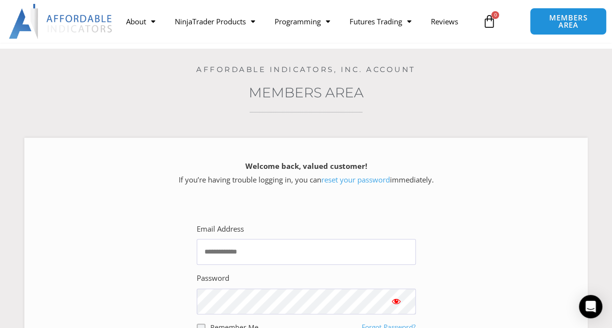
scroll to position [97, 0]
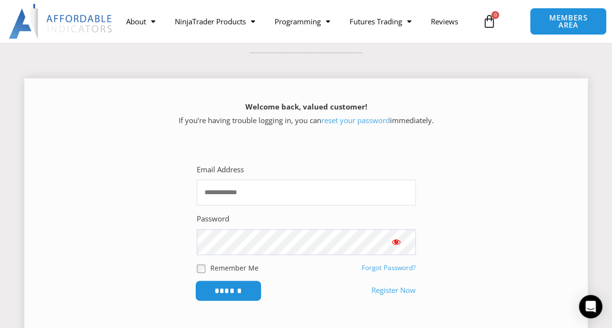
type input "**********"
click at [245, 294] on input "******" at bounding box center [228, 291] width 67 height 21
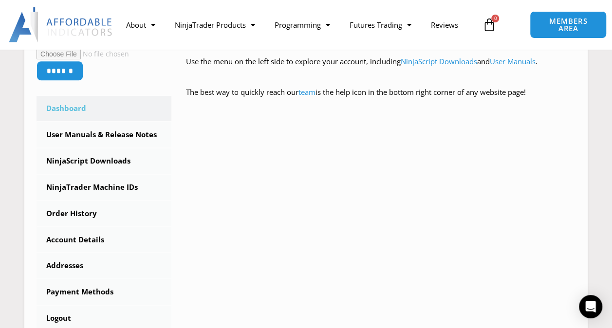
scroll to position [244, 0]
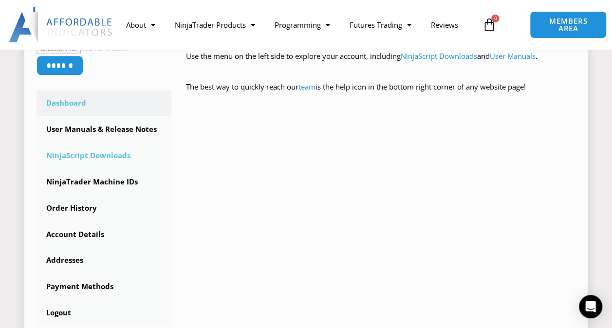
click at [95, 153] on link "NinjaScript Downloads" at bounding box center [104, 155] width 135 height 25
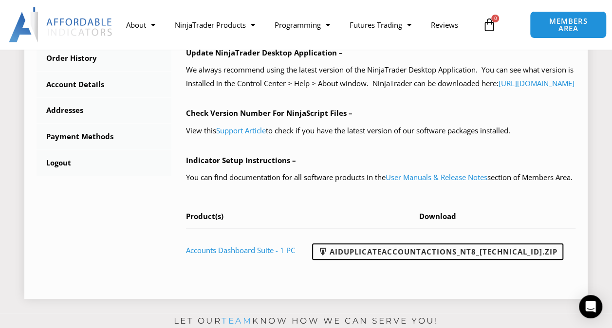
scroll to position [536, 0]
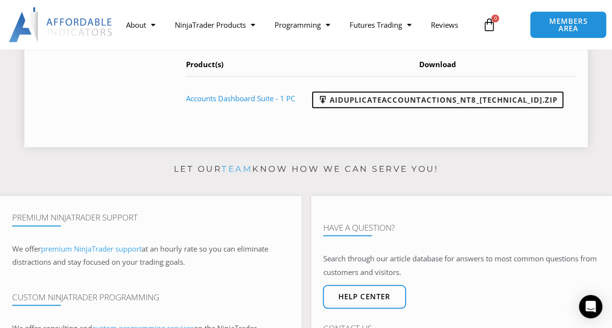
drag, startPoint x: 259, startPoint y: 139, endPoint x: 251, endPoint y: 159, distance: 21.3
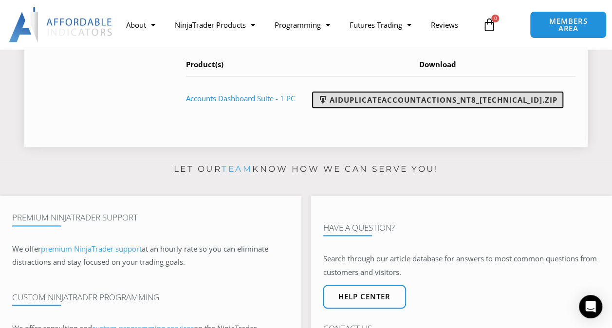
click at [432, 108] on link "AIDuplicateAccountActions_NT8_[TECHNICAL_ID].zip" at bounding box center [437, 100] width 251 height 17
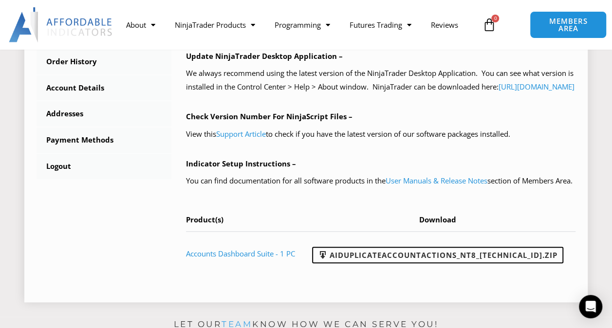
scroll to position [390, 0]
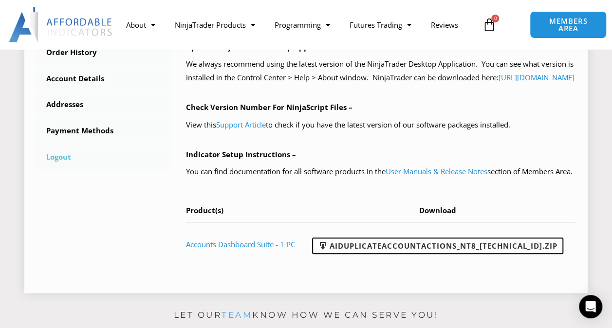
click at [66, 156] on link "Logout" at bounding box center [104, 157] width 135 height 25
